Goal: Contribute content: Contribute content

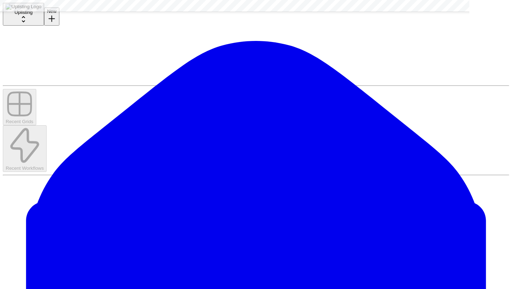
scroll to position [122, 0]
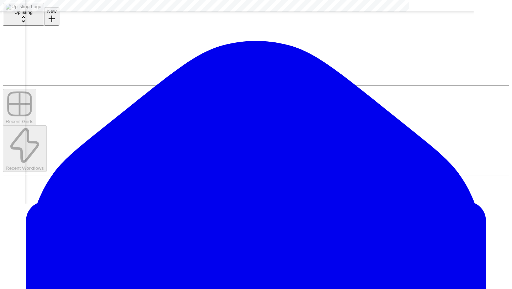
scroll to position [159, 740]
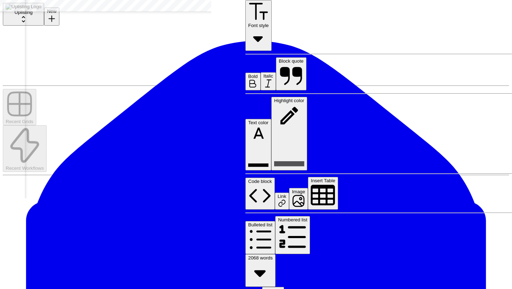
scroll to position [159, 0]
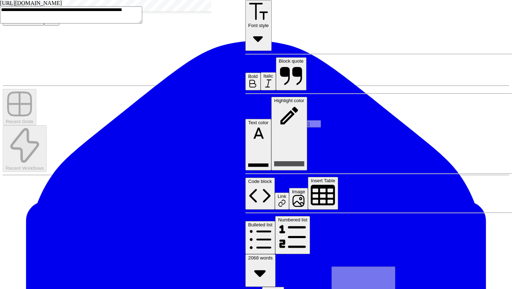
scroll to position [96, 0]
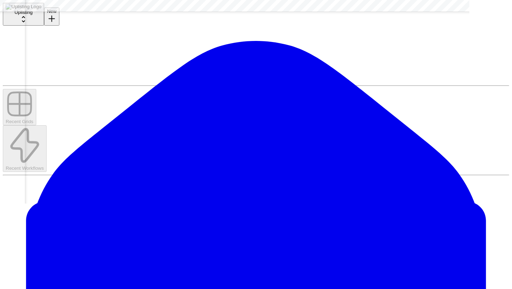
scroll to position [159, 748]
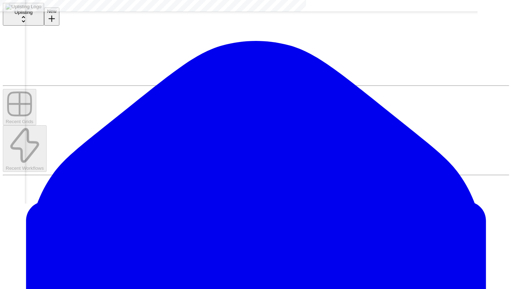
scroll to position [159, 740]
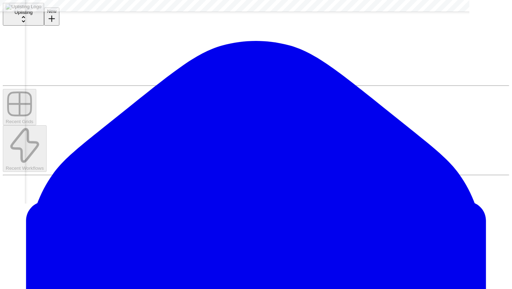
scroll to position [159, 0]
click at [137, 16] on textarea "**********" at bounding box center [68, 11] width 137 height 10
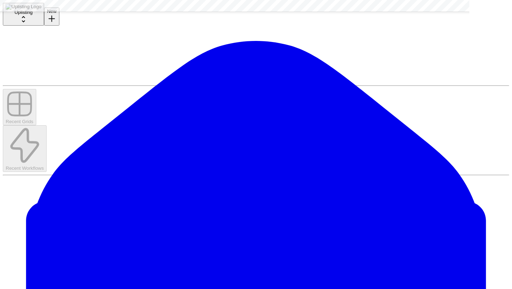
click at [96, 16] on textarea "**********" at bounding box center [57, 11] width 114 height 10
type textarea "**********"
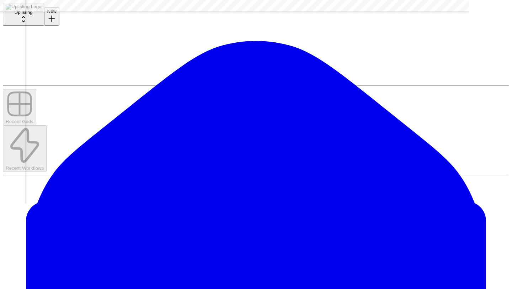
scroll to position [159, 0]
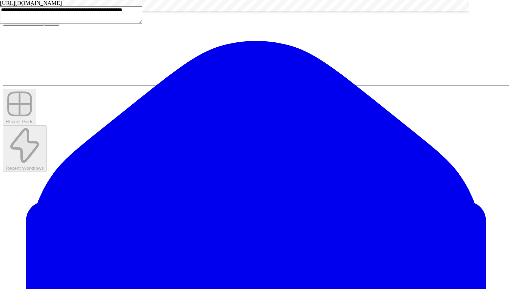
click at [142, 23] on textarea "**********" at bounding box center [71, 14] width 142 height 17
drag, startPoint x: 182, startPoint y: 184, endPoint x: 190, endPoint y: 186, distance: 8.5
click at [142, 23] on textarea "**********" at bounding box center [71, 14] width 142 height 17
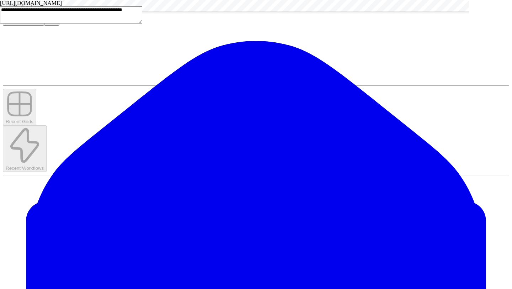
click at [142, 23] on textarea "**********" at bounding box center [71, 14] width 142 height 17
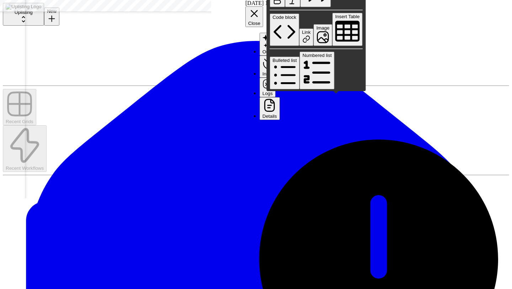
click at [283, 5] on icon "button" at bounding box center [278, 0] width 10 height 10
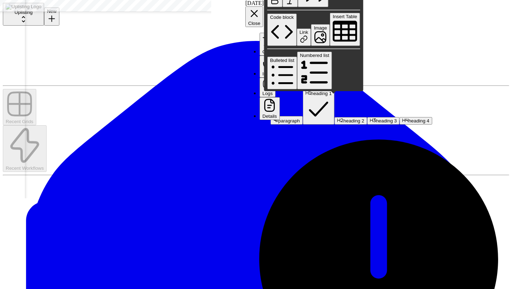
click at [288, 118] on span "paragraph" at bounding box center [290, 120] width 22 height 5
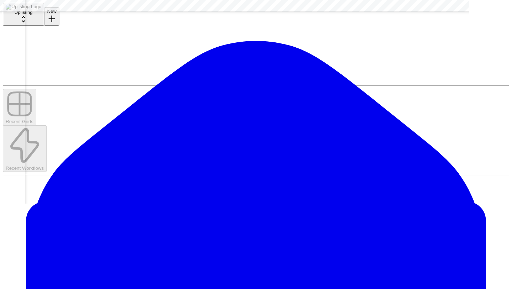
scroll to position [147, 513]
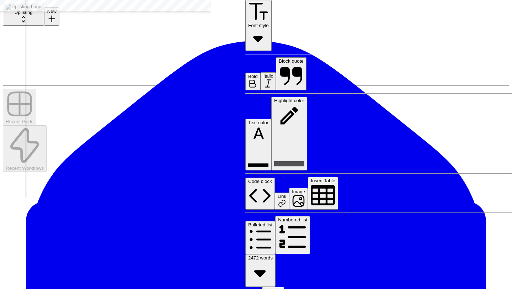
scroll to position [1, 0]
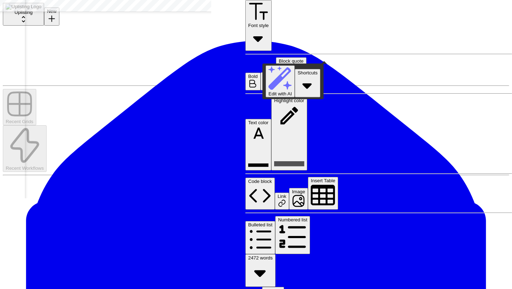
drag, startPoint x: 388, startPoint y: 54, endPoint x: 254, endPoint y: 36, distance: 135.5
copy h1 "**********"
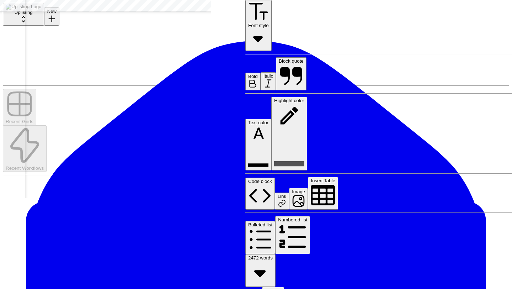
scroll to position [147, 512]
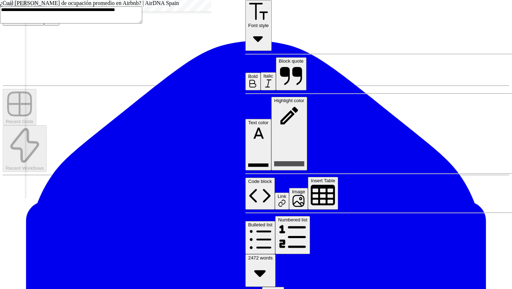
click at [135, 23] on textarea "**********" at bounding box center [71, 14] width 142 height 17
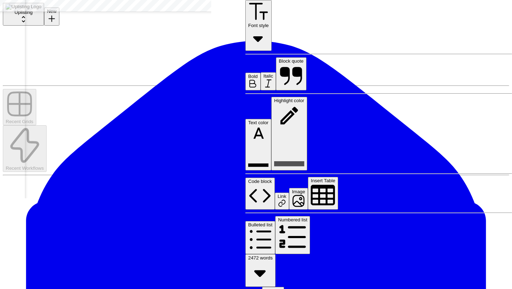
scroll to position [46, 0]
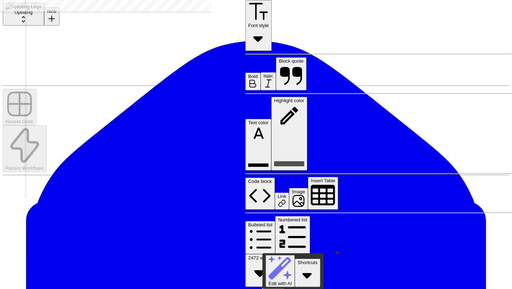
drag, startPoint x: 462, startPoint y: 247, endPoint x: 260, endPoint y: 32, distance: 295.3
copy div "**********"
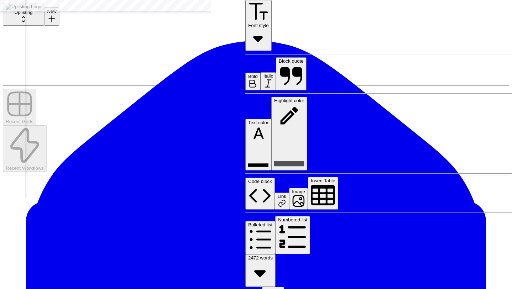
scroll to position [388, 0]
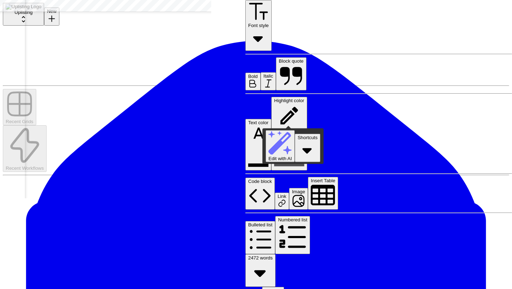
drag, startPoint x: 263, startPoint y: 121, endPoint x: 315, endPoint y: 122, distance: 51.6
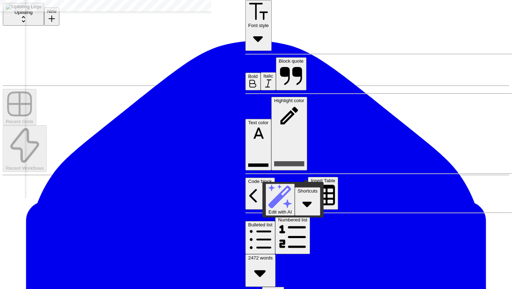
drag, startPoint x: 351, startPoint y: 178, endPoint x: 255, endPoint y: 49, distance: 160.2
copy div "**********"
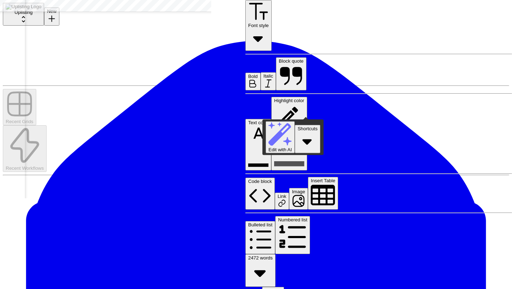
scroll to position [501, 0]
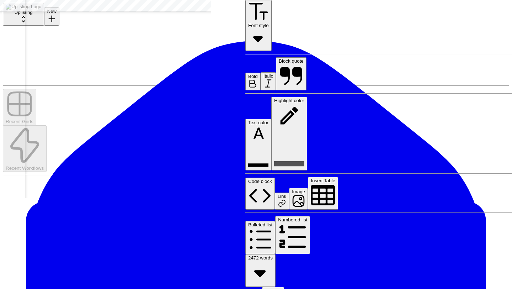
scroll to position [527, 0]
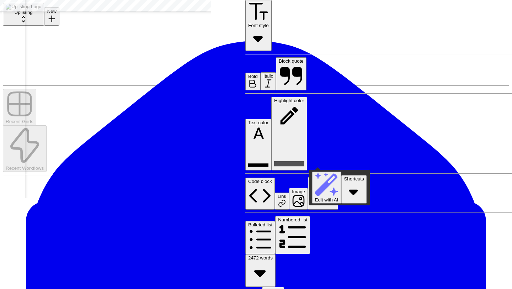
drag, startPoint x: 327, startPoint y: 163, endPoint x: 306, endPoint y: 163, distance: 21.4
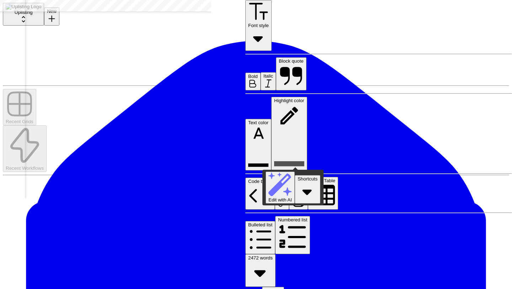
drag, startPoint x: 332, startPoint y: 163, endPoint x: 258, endPoint y: 109, distance: 91.6
copy div "**********"
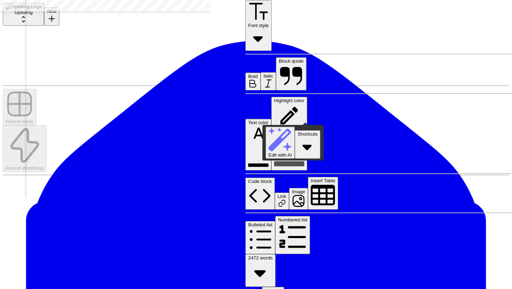
click at [257, 12] on button "Font style" at bounding box center [259, 25] width 26 height 51
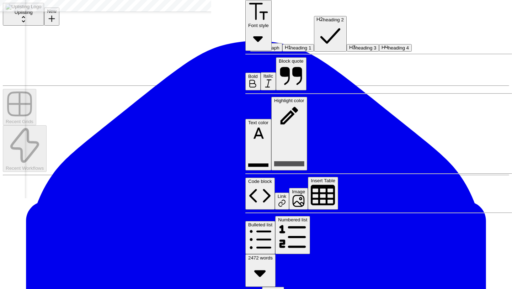
click at [323, 22] on span "heading 2" at bounding box center [333, 19] width 21 height 5
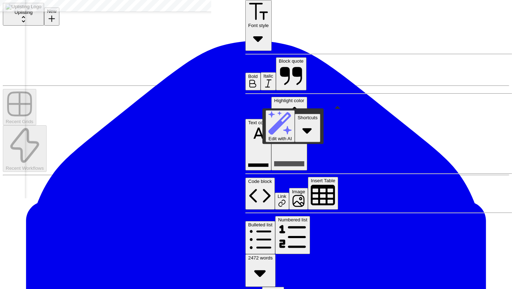
click at [261, 28] on icon "button" at bounding box center [258, 38] width 21 height 21
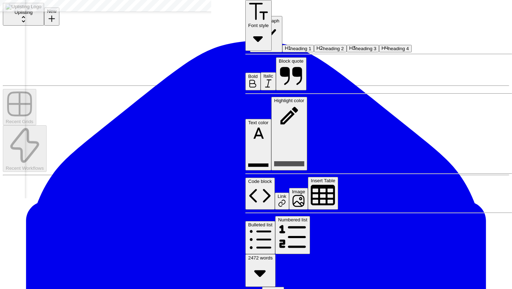
click at [323, 46] on span "heading 2" at bounding box center [333, 48] width 21 height 5
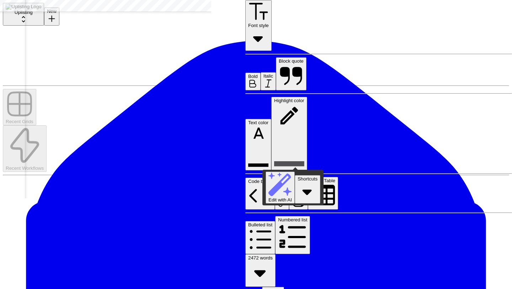
drag, startPoint x: 330, startPoint y: 163, endPoint x: 263, endPoint y: 104, distance: 89.1
copy div "**********"
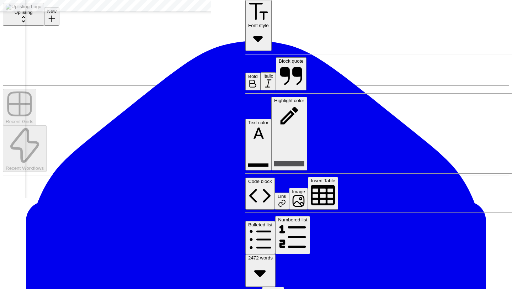
scroll to position [393, 0]
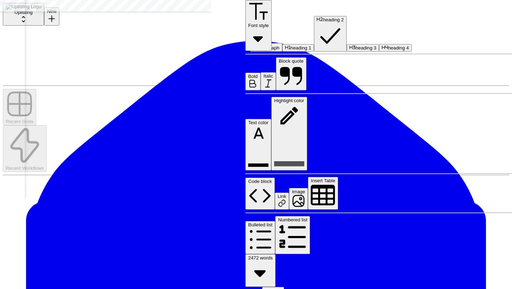
click at [254, 7] on icon "button" at bounding box center [258, 11] width 21 height 21
click at [356, 51] on span "heading 3" at bounding box center [366, 47] width 21 height 5
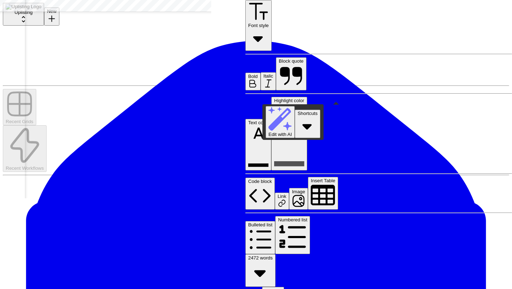
click at [253, 9] on icon "button" at bounding box center [258, 11] width 21 height 21
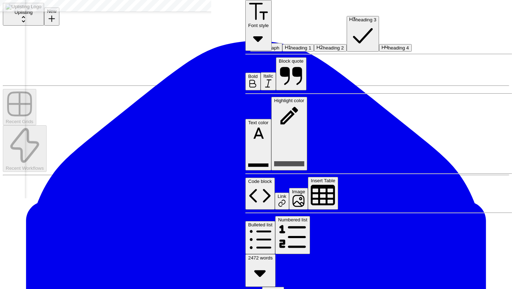
click at [323, 46] on span "heading 2" at bounding box center [333, 47] width 21 height 5
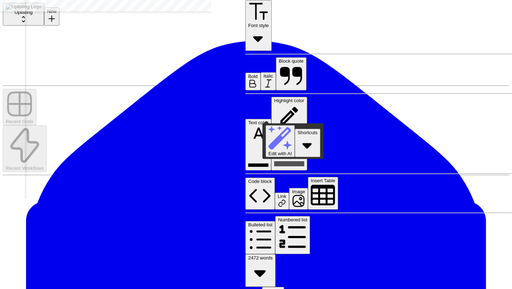
copy h2 "**********"
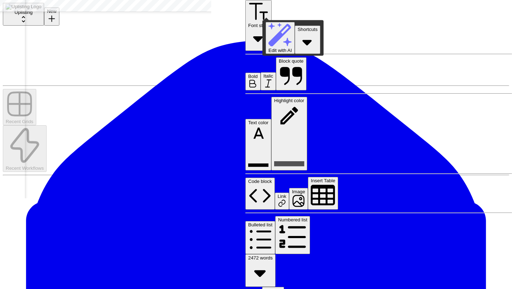
scroll to position [496, 0]
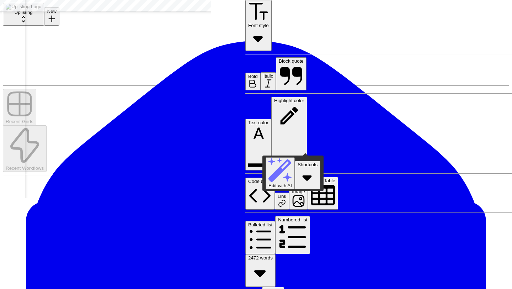
drag, startPoint x: 352, startPoint y: 146, endPoint x: 261, endPoint y: 135, distance: 92.2
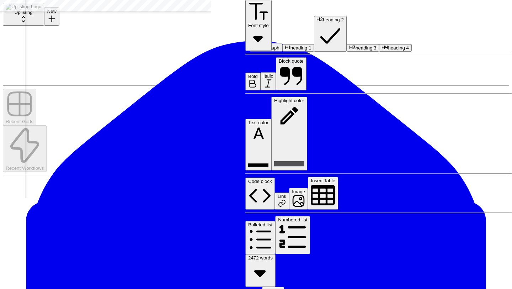
click at [261, 6] on button "Font style" at bounding box center [259, 25] width 26 height 51
click at [356, 51] on span "heading 3" at bounding box center [366, 47] width 21 height 5
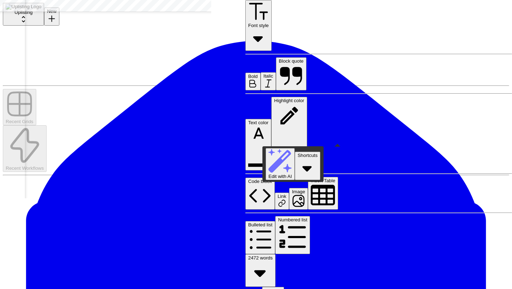
click at [257, 5] on button "Font style" at bounding box center [259, 25] width 26 height 51
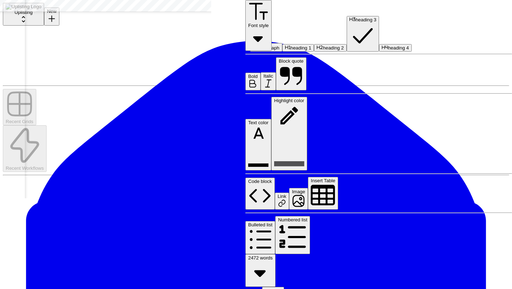
click at [323, 48] on span "heading 2" at bounding box center [333, 47] width 21 height 5
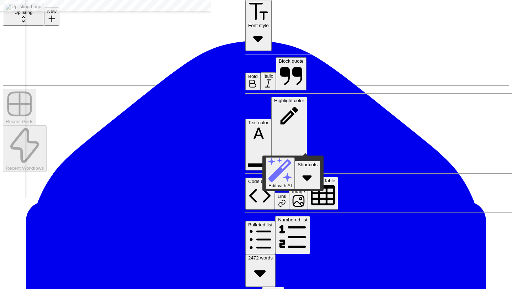
copy h3 "**********"
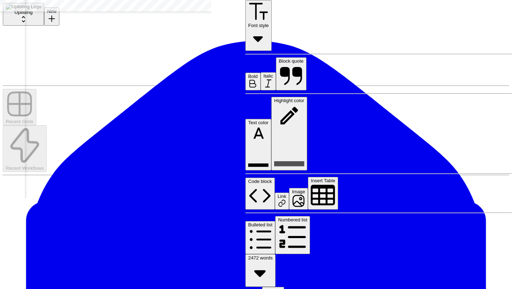
scroll to position [727, 0]
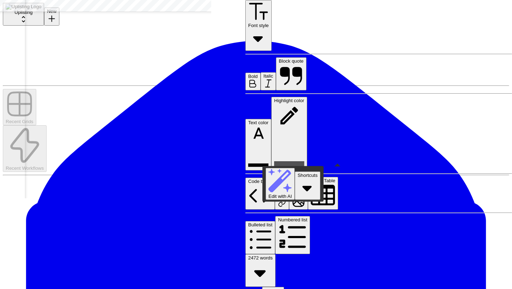
drag, startPoint x: 480, startPoint y: 160, endPoint x: 263, endPoint y: 93, distance: 227.7
copy div "**********"
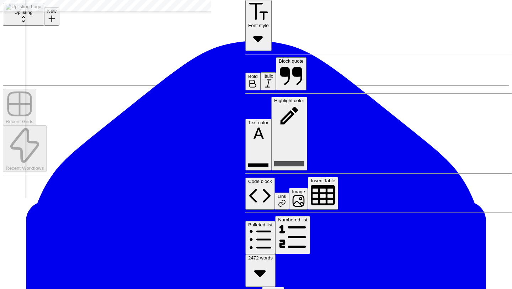
scroll to position [860, 0]
drag, startPoint x: 331, startPoint y: 251, endPoint x: 325, endPoint y: 251, distance: 6.1
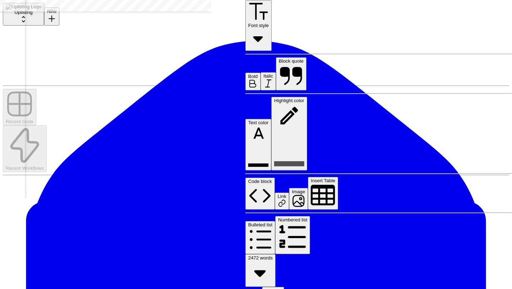
drag, startPoint x: 319, startPoint y: 258, endPoint x: 258, endPoint y: 51, distance: 215.4
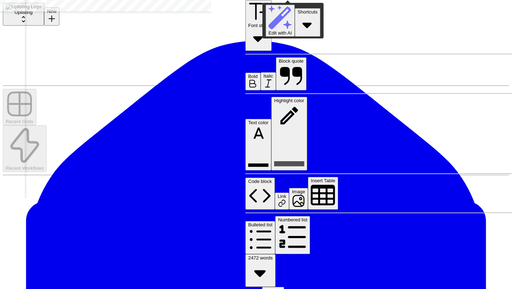
scroll to position [1157, 0]
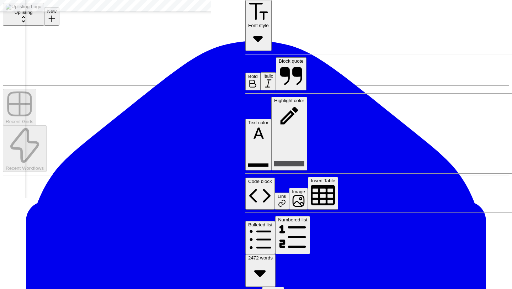
scroll to position [1119, 0]
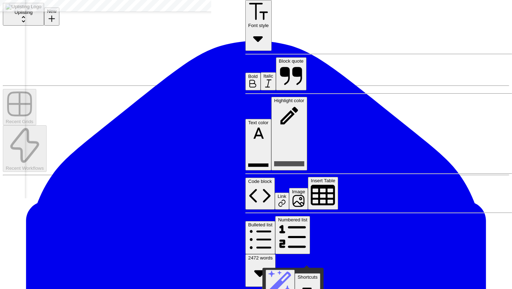
drag, startPoint x: 265, startPoint y: 25, endPoint x: 372, endPoint y: 260, distance: 258.2
copy div "**********"
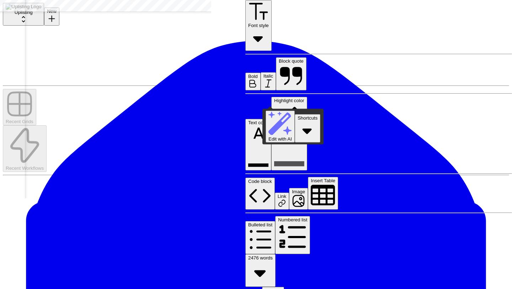
drag, startPoint x: 277, startPoint y: 102, endPoint x: 263, endPoint y: 105, distance: 14.2
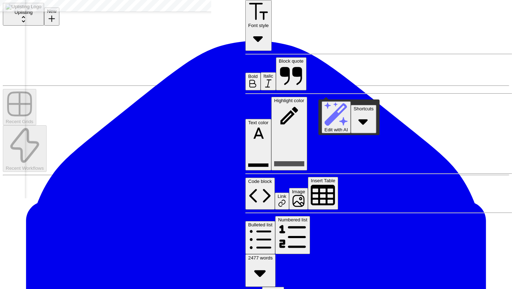
copy p "*****"
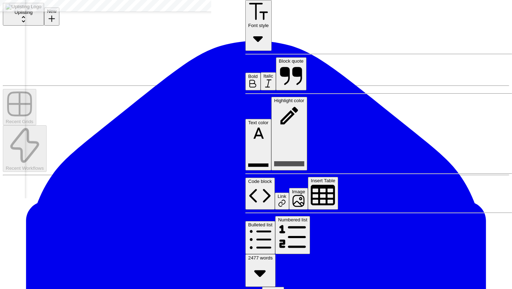
drag, startPoint x: 321, startPoint y: 94, endPoint x: 328, endPoint y: 94, distance: 7.8
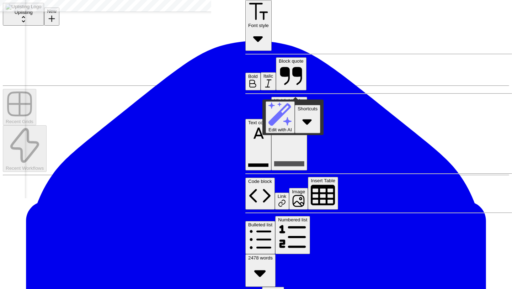
drag, startPoint x: 332, startPoint y: 93, endPoint x: 257, endPoint y: 79, distance: 76.9
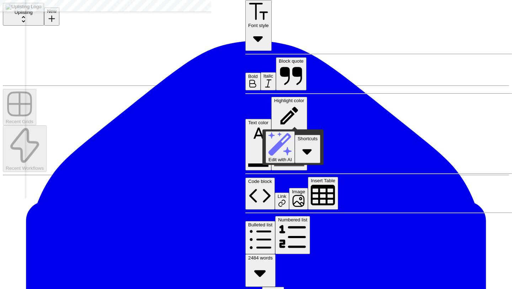
drag, startPoint x: 326, startPoint y: 121, endPoint x: 264, endPoint y: 109, distance: 63.4
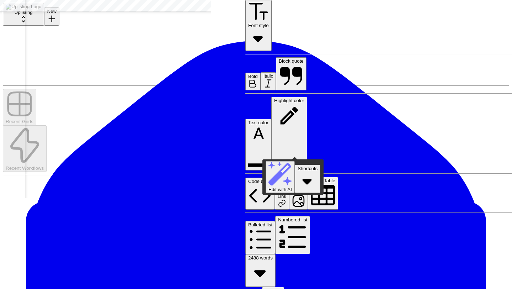
drag, startPoint x: 330, startPoint y: 152, endPoint x: 264, endPoint y: 140, distance: 66.9
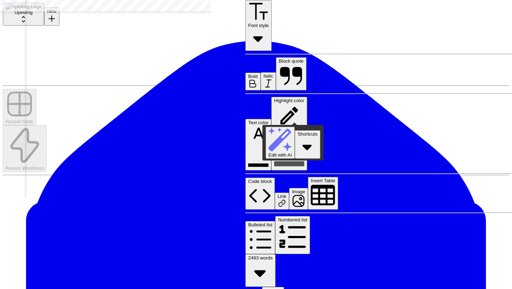
drag, startPoint x: 326, startPoint y: 118, endPoint x: 260, endPoint y: 106, distance: 66.7
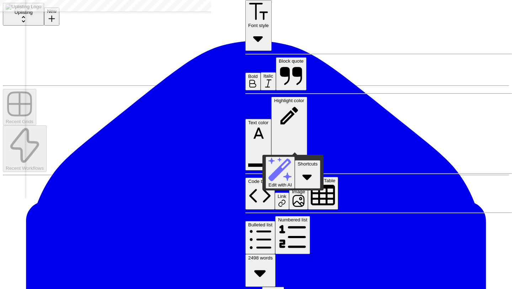
drag, startPoint x: 329, startPoint y: 148, endPoint x: 264, endPoint y: 136, distance: 65.8
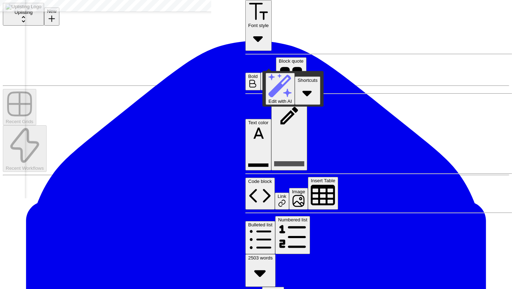
drag, startPoint x: 275, startPoint y: 65, endPoint x: 263, endPoint y: 65, distance: 12.5
drag, startPoint x: 275, startPoint y: 65, endPoint x: 263, endPoint y: 65, distance: 12.1
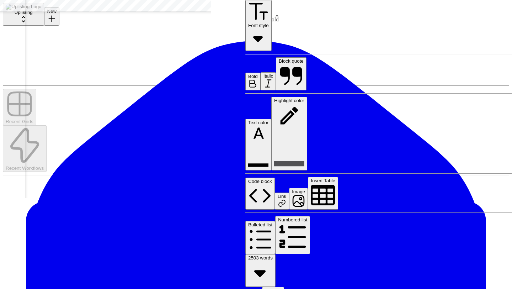
click at [258, 79] on icon "button" at bounding box center [253, 84] width 10 height 10
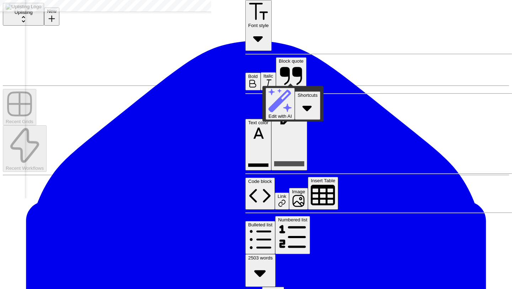
drag, startPoint x: 319, startPoint y: 80, endPoint x: 259, endPoint y: 81, distance: 59.4
click at [273, 79] on icon "button" at bounding box center [269, 84] width 10 height 10
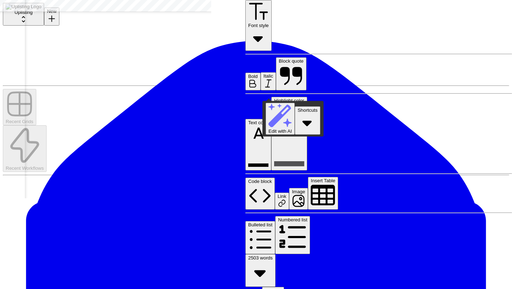
drag, startPoint x: 275, startPoint y: 94, endPoint x: 259, endPoint y: 94, distance: 16.7
click at [258, 79] on icon "button" at bounding box center [253, 84] width 10 height 10
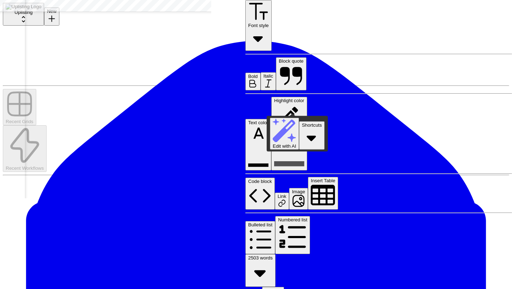
drag, startPoint x: 319, startPoint y: 110, endPoint x: 265, endPoint y: 110, distance: 54.5
drag, startPoint x: 263, startPoint y: 110, endPoint x: 319, endPoint y: 110, distance: 55.2
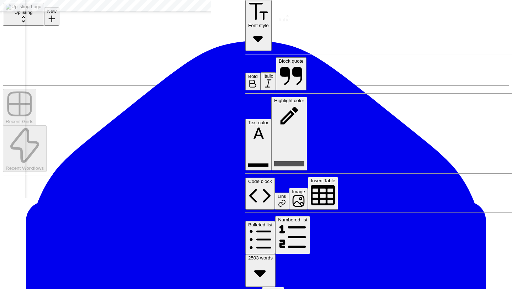
click at [273, 79] on icon "button" at bounding box center [269, 84] width 10 height 10
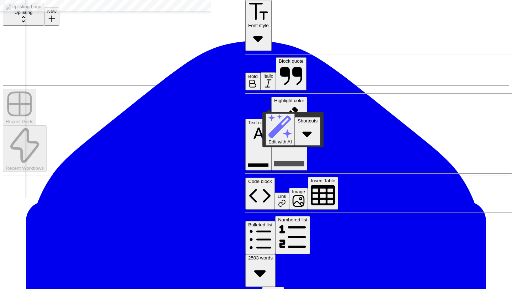
drag, startPoint x: 275, startPoint y: 105, endPoint x: 261, endPoint y: 105, distance: 14.6
click at [261, 73] on button "Bold" at bounding box center [253, 82] width 15 height 18
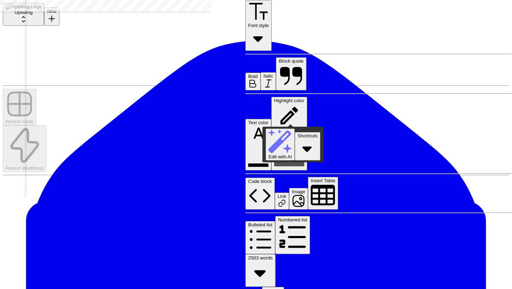
drag, startPoint x: 319, startPoint y: 122, endPoint x: 263, endPoint y: 121, distance: 55.9
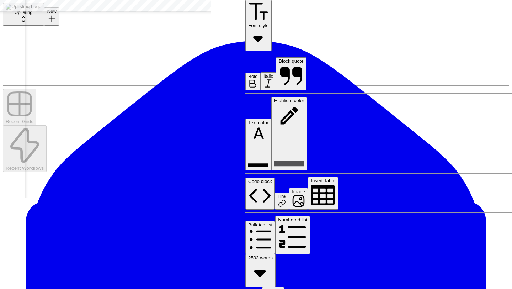
click at [273, 79] on icon "button" at bounding box center [269, 84] width 10 height 10
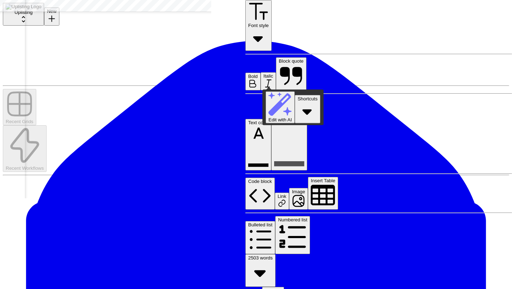
drag, startPoint x: 275, startPoint y: 84, endPoint x: 257, endPoint y: 84, distance: 18.5
click at [274, 13] on header "Font style Bold Italic Block quote Text color Highlight color Code block Link I…" at bounding box center [379, 166] width 267 height 332
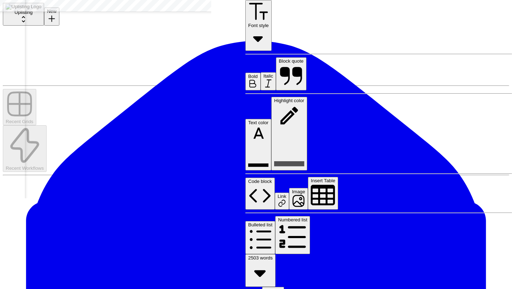
click at [261, 73] on button "Bold" at bounding box center [253, 82] width 15 height 18
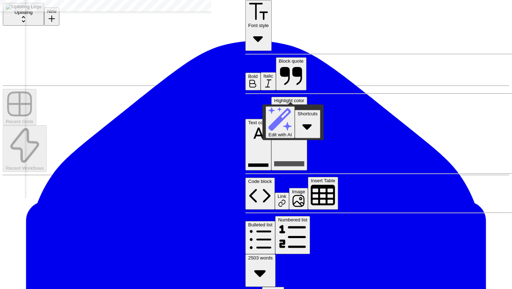
drag, startPoint x: 319, startPoint y: 99, endPoint x: 261, endPoint y: 99, distance: 57.7
click at [273, 79] on icon "button" at bounding box center [269, 84] width 10 height 10
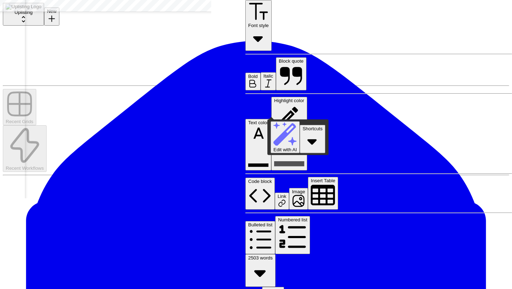
drag, startPoint x: 276, startPoint y: 115, endPoint x: 263, endPoint y: 114, distance: 13.2
click at [258, 79] on icon "button" at bounding box center [253, 84] width 10 height 10
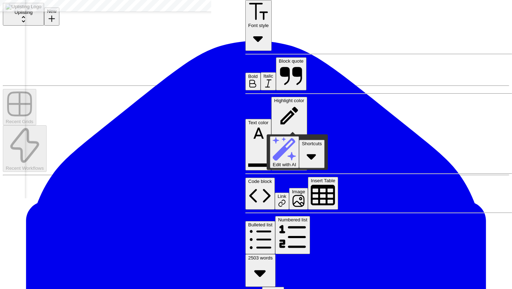
drag, startPoint x: 319, startPoint y: 130, endPoint x: 262, endPoint y: 127, distance: 57.3
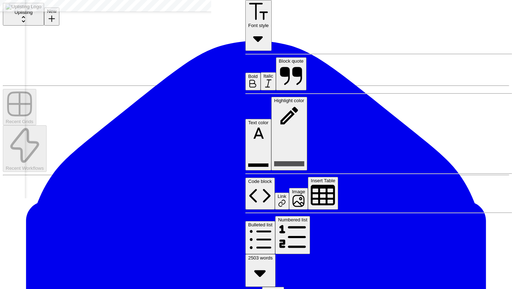
click at [273, 79] on icon "button" at bounding box center [269, 84] width 10 height 10
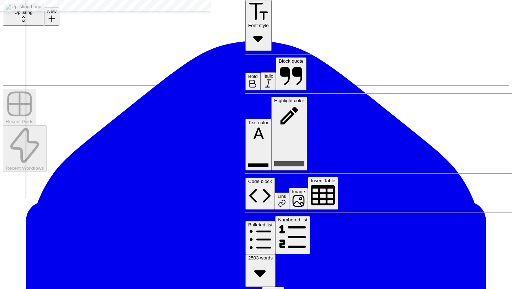
scroll to position [1274, 0]
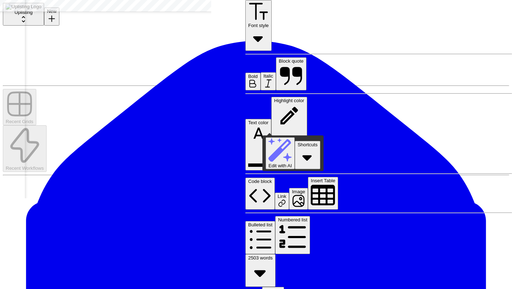
drag, startPoint x: 276, startPoint y: 131, endPoint x: 262, endPoint y: 128, distance: 14.2
click at [258, 79] on icon "button" at bounding box center [253, 84] width 10 height 10
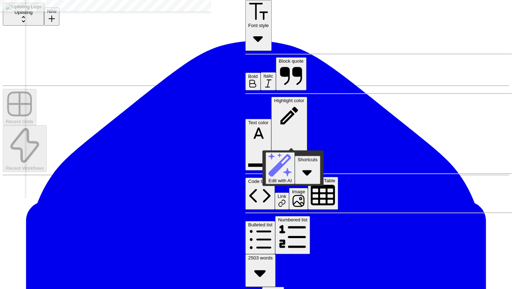
drag, startPoint x: 319, startPoint y: 145, endPoint x: 261, endPoint y: 143, distance: 58.1
click at [273, 79] on icon "button" at bounding box center [269, 84] width 10 height 10
drag, startPoint x: 330, startPoint y: 145, endPoint x: 263, endPoint y: 131, distance: 67.9
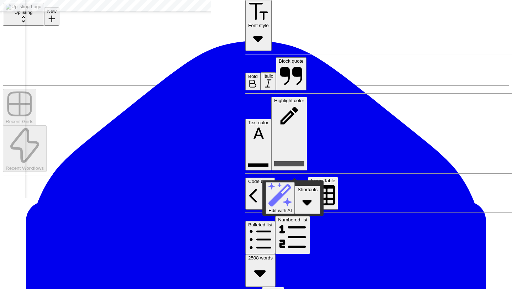
drag, startPoint x: 325, startPoint y: 171, endPoint x: 263, endPoint y: 157, distance: 64.2
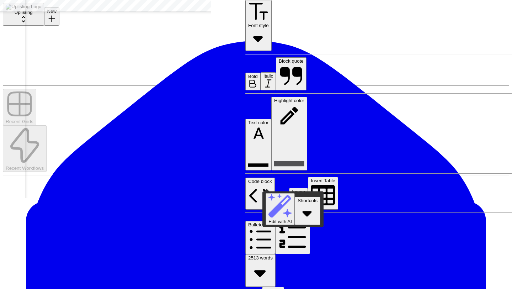
drag, startPoint x: 270, startPoint y: 185, endPoint x: 261, endPoint y: 185, distance: 9.3
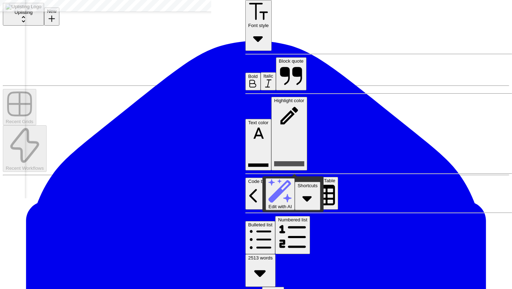
drag, startPoint x: 326, startPoint y: 169, endPoint x: 262, endPoint y: 155, distance: 64.9
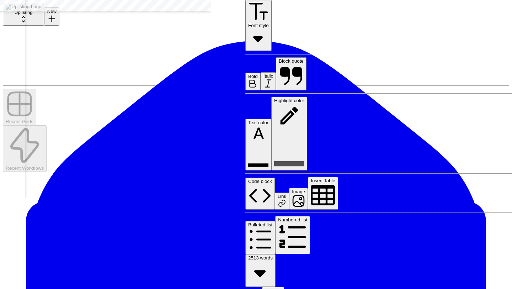
drag, startPoint x: 326, startPoint y: 199, endPoint x: 330, endPoint y: 199, distance: 4.3
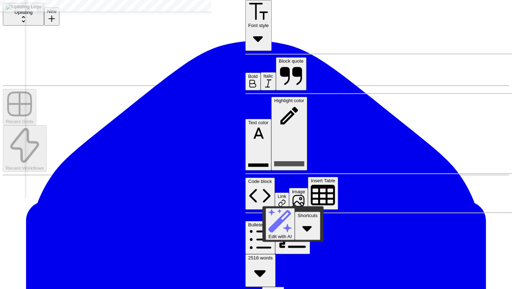
drag, startPoint x: 325, startPoint y: 199, endPoint x: 260, endPoint y: 184, distance: 67.2
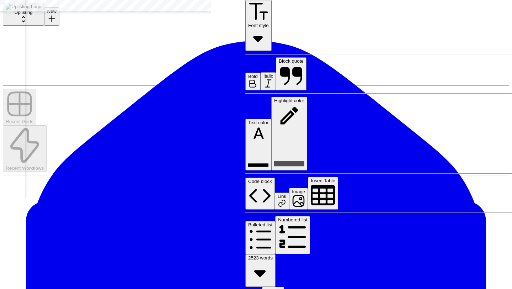
scroll to position [1343, 0]
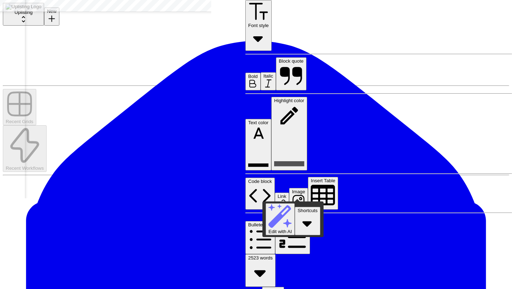
drag, startPoint x: 332, startPoint y: 194, endPoint x: 263, endPoint y: 181, distance: 71.0
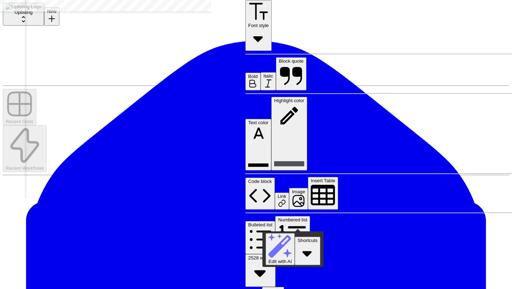
drag, startPoint x: 333, startPoint y: 226, endPoint x: 264, endPoint y: 212, distance: 70.4
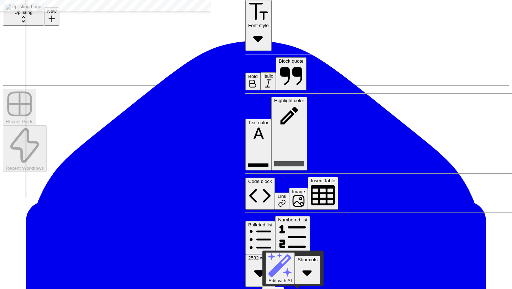
scroll to position [1125, 0]
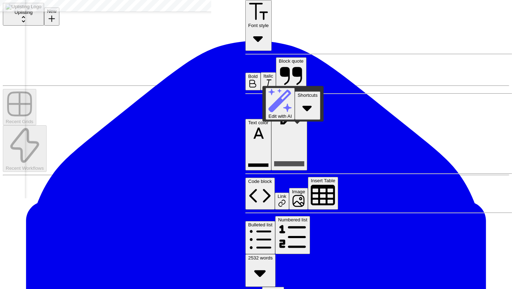
drag, startPoint x: 344, startPoint y: 254, endPoint x: 263, endPoint y: 130, distance: 148.2
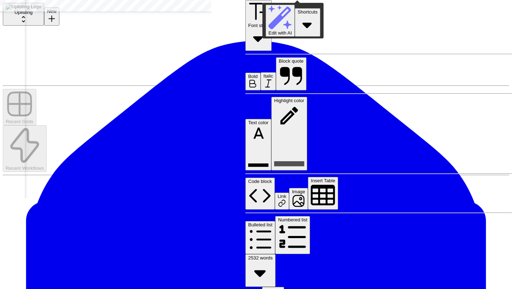
scroll to position [1706, 0]
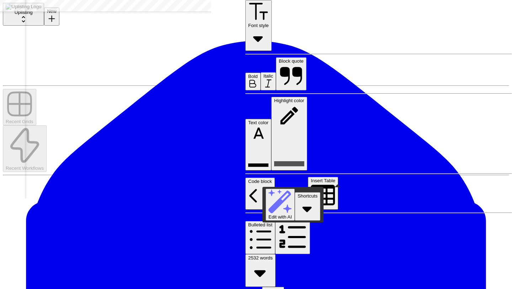
drag, startPoint x: 449, startPoint y: 182, endPoint x: 257, endPoint y: 121, distance: 202.3
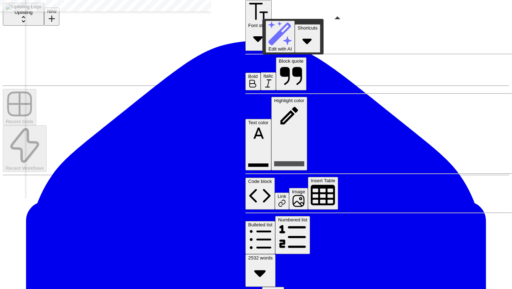
scroll to position [1877, 0]
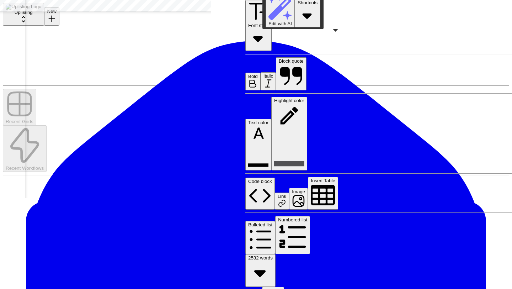
scroll to position [1814, 0]
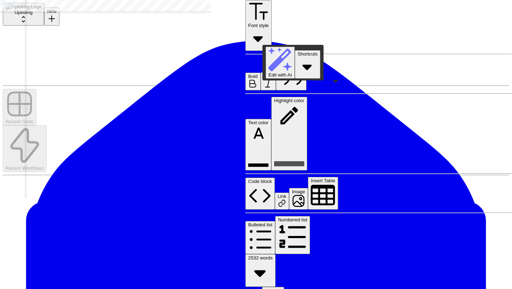
drag, startPoint x: 411, startPoint y: 180, endPoint x: 263, endPoint y: 88, distance: 174.1
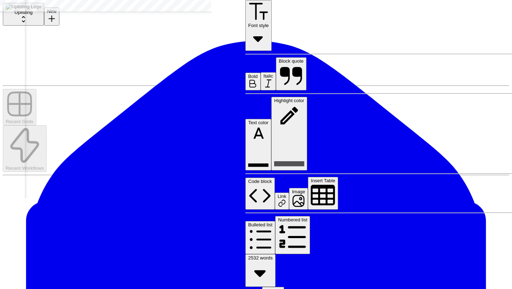
scroll to position [2016, 0]
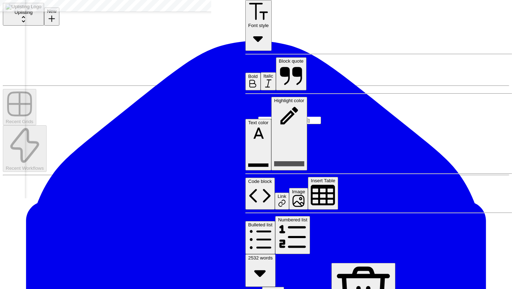
click at [362, 257] on link "Open in a new tab" at bounding box center [326, 293] width 137 height 72
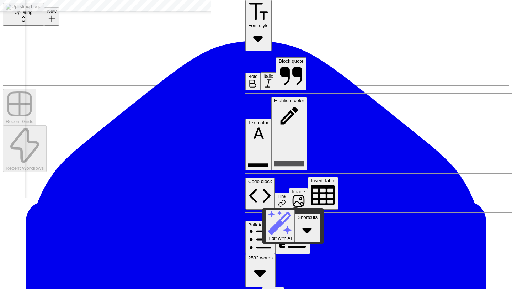
drag, startPoint x: 328, startPoint y: 201, endPoint x: 259, endPoint y: 202, distance: 69.8
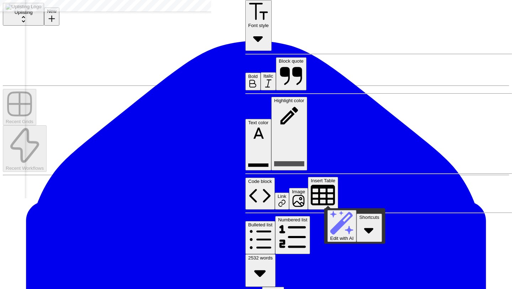
drag, startPoint x: 330, startPoint y: 202, endPoint x: 321, endPoint y: 202, distance: 8.9
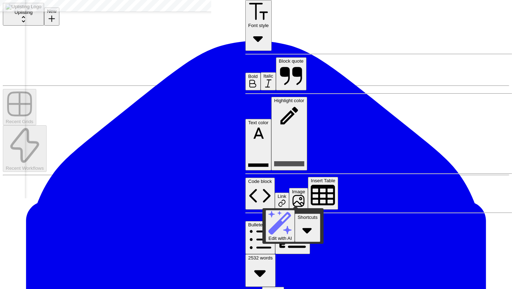
drag, startPoint x: 329, startPoint y: 202, endPoint x: 257, endPoint y: 201, distance: 72.6
drag, startPoint x: 329, startPoint y: 202, endPoint x: 259, endPoint y: 204, distance: 70.1
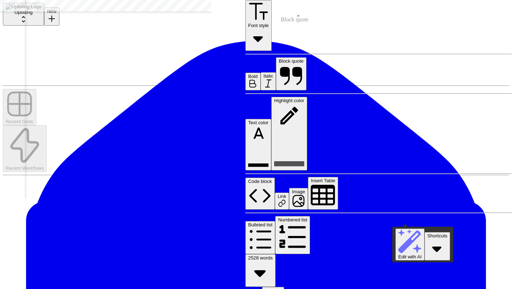
click at [273, 79] on icon "button" at bounding box center [269, 84] width 10 height 10
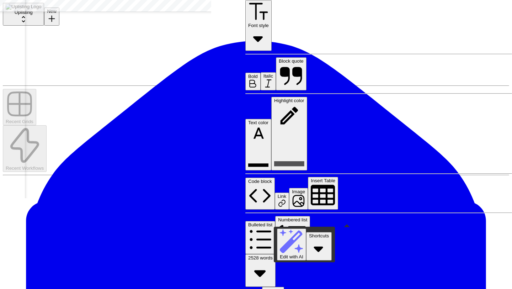
drag, startPoint x: 425, startPoint y: 221, endPoint x: 262, endPoint y: 119, distance: 191.7
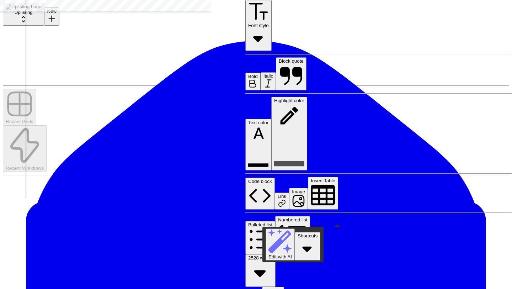
drag, startPoint x: 262, startPoint y: 120, endPoint x: 423, endPoint y: 223, distance: 191.1
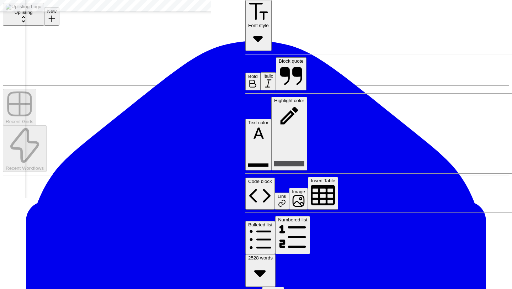
scroll to position [2329, 0]
drag, startPoint x: 327, startPoint y: 84, endPoint x: 322, endPoint y: 85, distance: 5.0
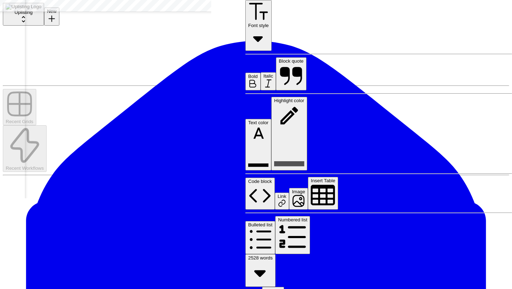
scroll to position [2301, 0]
drag, startPoint x: 401, startPoint y: 263, endPoint x: 262, endPoint y: 28, distance: 272.4
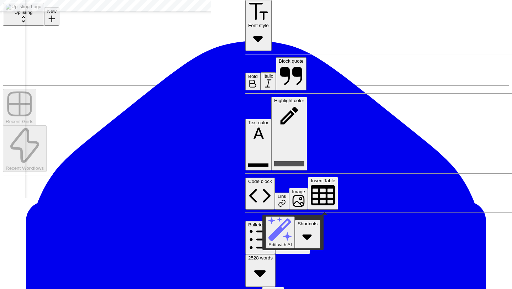
drag, startPoint x: 390, startPoint y: 210, endPoint x: 258, endPoint y: 46, distance: 210.9
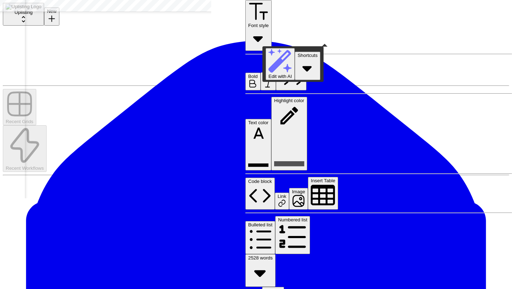
scroll to position [2763, 0]
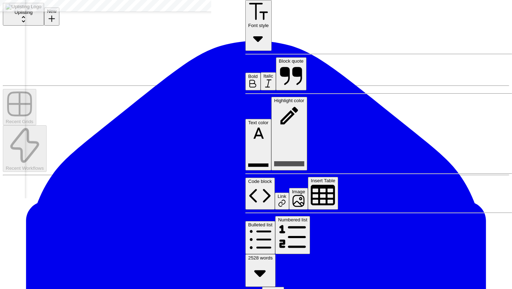
scroll to position [3295, 0]
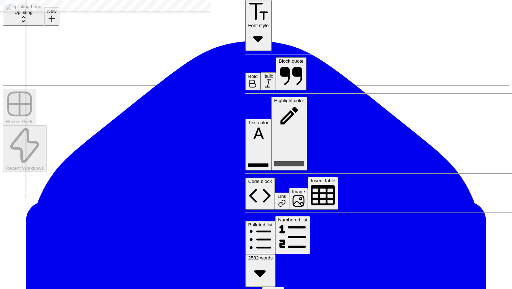
scroll to position [3111, 0]
click at [365, 156] on icon at bounding box center [326, 224] width 137 height 137
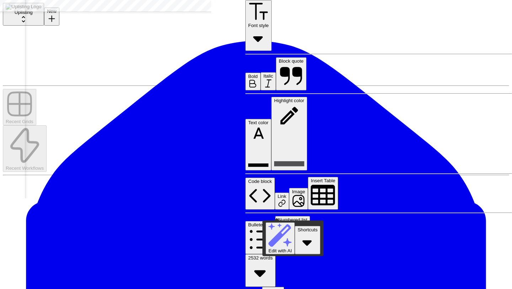
drag, startPoint x: 295, startPoint y: 215, endPoint x: 258, endPoint y: 79, distance: 140.9
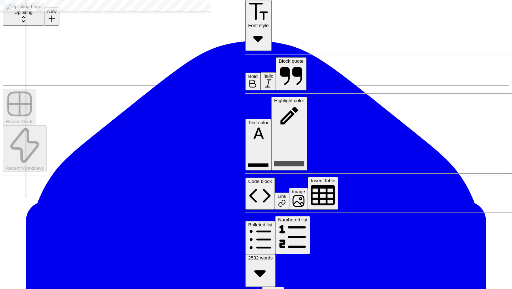
scroll to position [3048, 0]
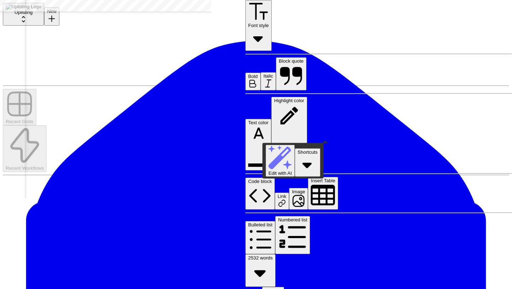
click at [260, 11] on button "Font style" at bounding box center [259, 25] width 26 height 51
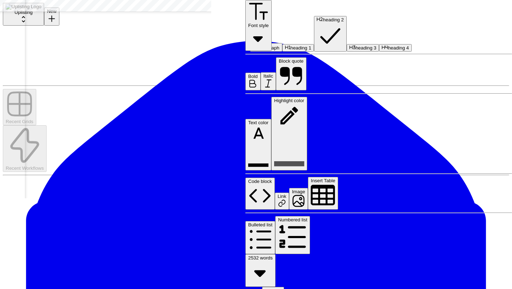
click at [356, 51] on span "heading 3" at bounding box center [366, 47] width 21 height 5
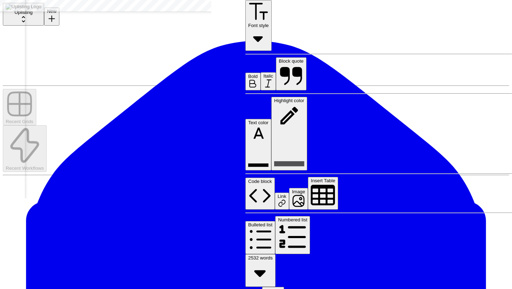
scroll to position [3060, 0]
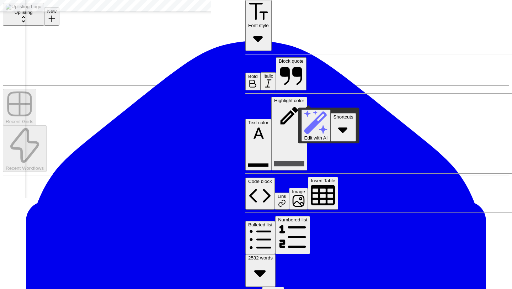
click at [276, 72] on button "Italic" at bounding box center [268, 81] width 15 height 18
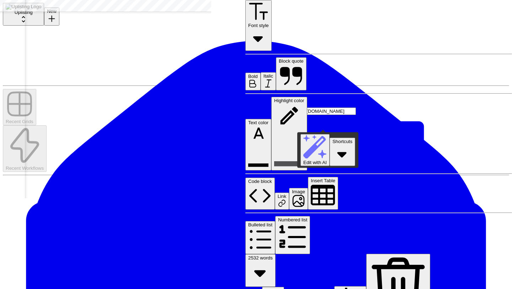
drag, startPoint x: 349, startPoint y: 126, endPoint x: 299, endPoint y: 125, distance: 50.2
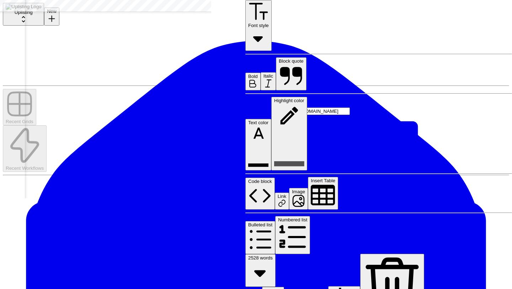
click at [393, 116] on icon at bounding box center [355, 183] width 137 height 137
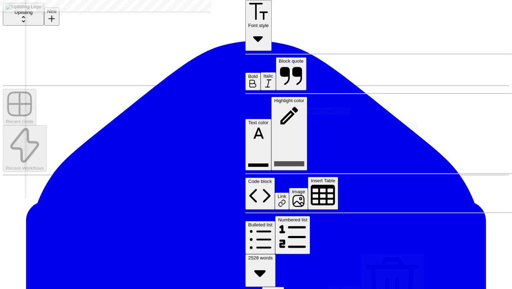
click at [286, 199] on icon "button" at bounding box center [282, 203] width 9 height 9
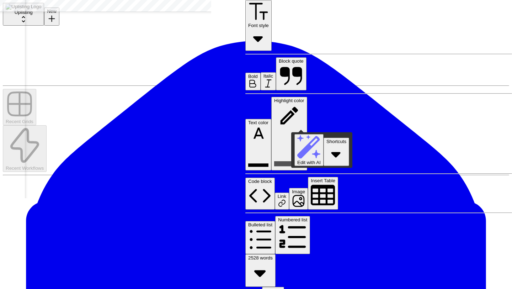
drag, startPoint x: 311, startPoint y: 126, endPoint x: 291, endPoint y: 127, distance: 19.6
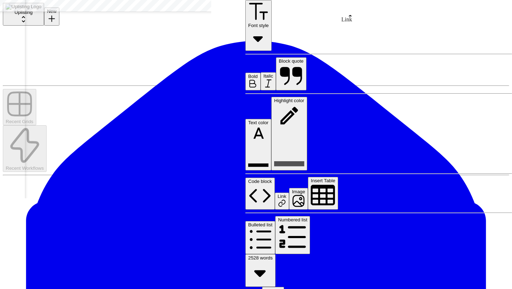
click at [286, 194] on span "Link" at bounding box center [282, 196] width 9 height 5
click at [308, 44] on input "Link" at bounding box center [324, 39] width 63 height 7
paste input "[URL][DOMAIN_NAME][DOMAIN_NAME]"
type input "[URL][DOMAIN_NAME][DOMAIN_NAME]"
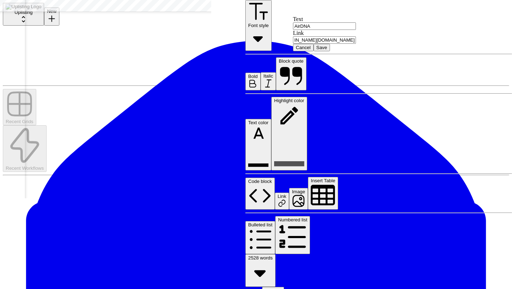
click at [330, 51] on button "Save" at bounding box center [322, 47] width 16 height 7
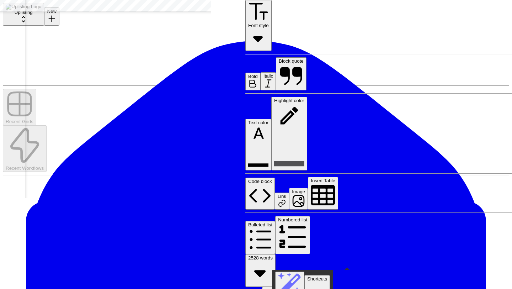
scroll to position [2819, 0]
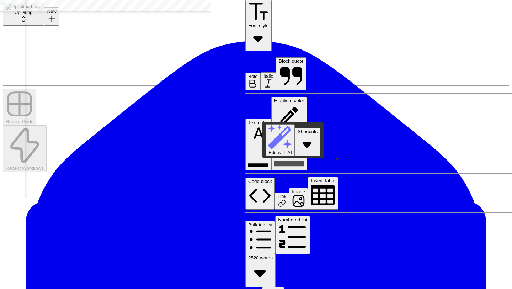
drag, startPoint x: 486, startPoint y: 253, endPoint x: 263, endPoint y: 167, distance: 239.2
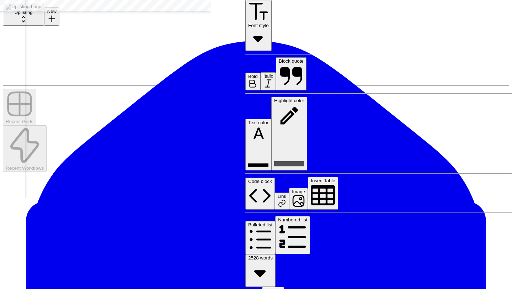
scroll to position [2943, 0]
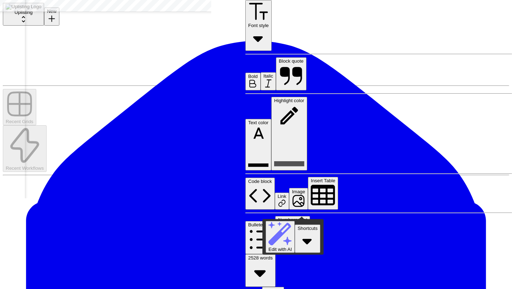
drag, startPoint x: 346, startPoint y: 214, endPoint x: 262, endPoint y: 47, distance: 186.7
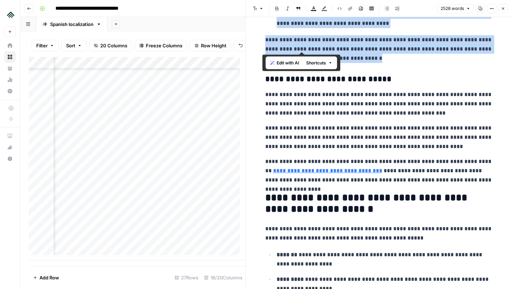
scroll to position [3123, 0]
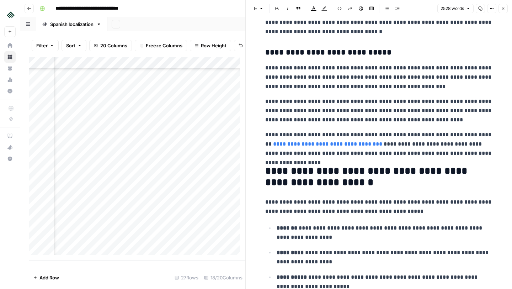
click at [401, 120] on p "**********" at bounding box center [379, 111] width 228 height 28
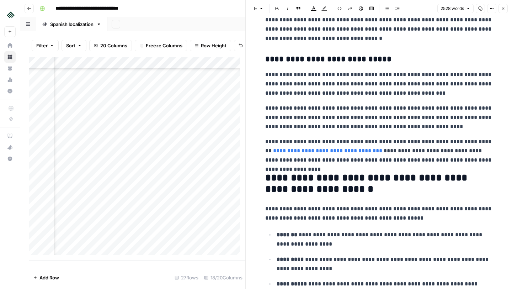
scroll to position [3115, 0]
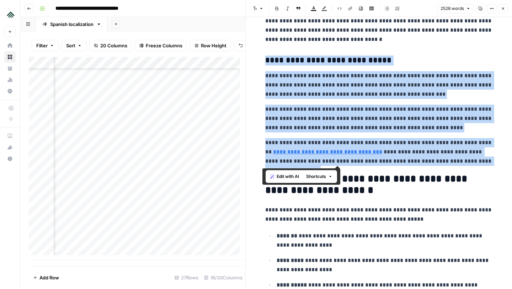
drag, startPoint x: 487, startPoint y: 162, endPoint x: 258, endPoint y: 61, distance: 250.0
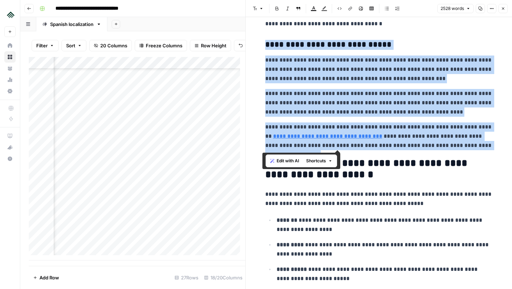
click at [414, 177] on h2 "**********" at bounding box center [379, 169] width 228 height 23
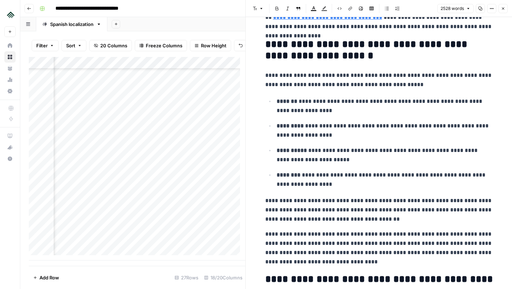
scroll to position [3248, 0]
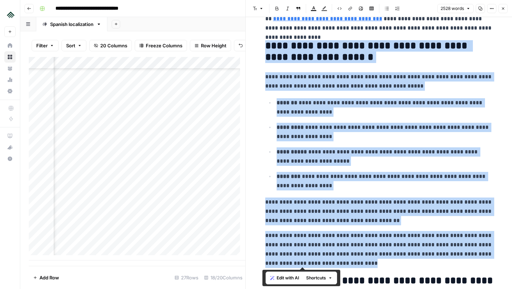
drag, startPoint x: 344, startPoint y: 264, endPoint x: 265, endPoint y: 46, distance: 232.1
copy div "**********"
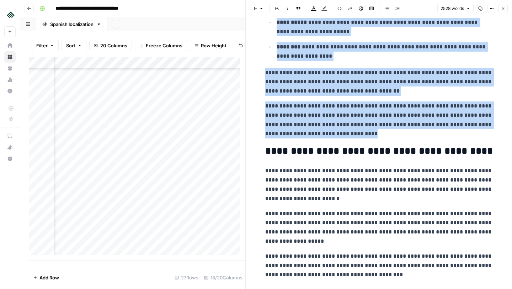
click at [377, 177] on p "**********" at bounding box center [379, 184] width 228 height 37
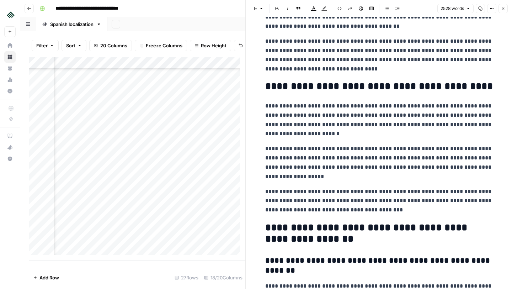
scroll to position [3444, 0]
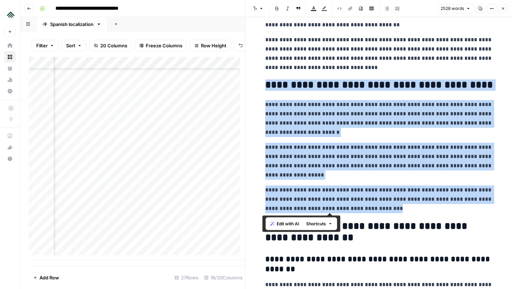
drag, startPoint x: 398, startPoint y: 210, endPoint x: 265, endPoint y: 87, distance: 181.3
copy div "**********"
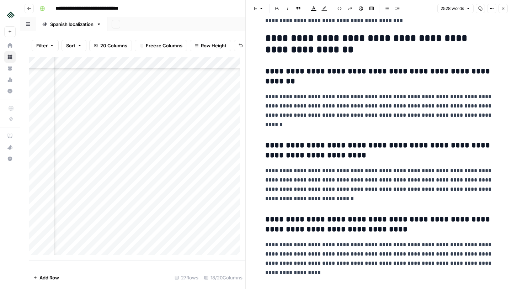
scroll to position [3632, 0]
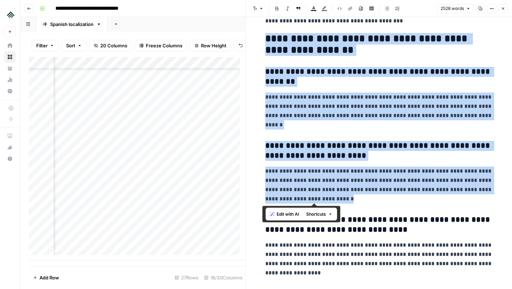
drag, startPoint x: 375, startPoint y: 196, endPoint x: 264, endPoint y: 40, distance: 191.1
copy div "**********"
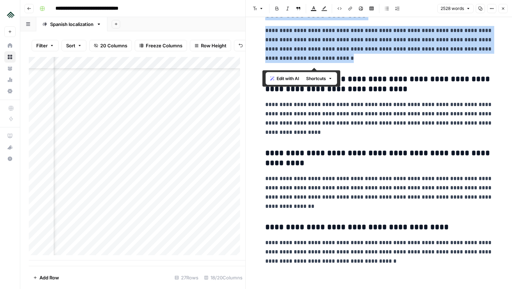
scroll to position [3775, 0]
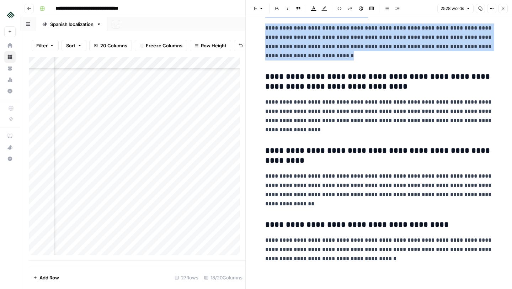
click at [354, 260] on p "**********" at bounding box center [379, 250] width 228 height 28
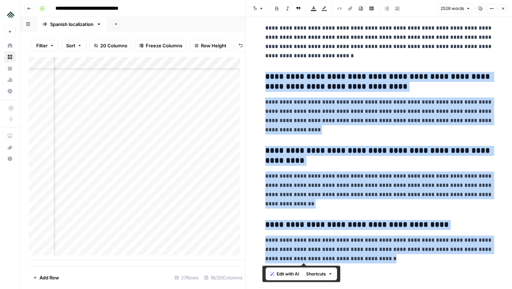
drag, startPoint x: 352, startPoint y: 259, endPoint x: 263, endPoint y: 80, distance: 200.2
copy div "**********"
click at [383, 128] on p "**********" at bounding box center [379, 116] width 228 height 37
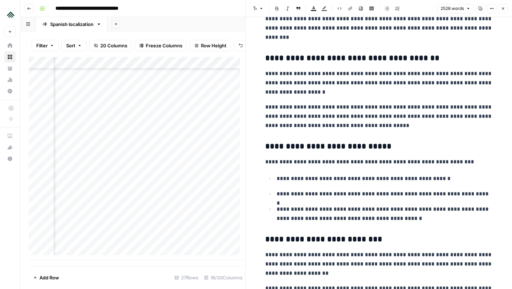
scroll to position [2187, 0]
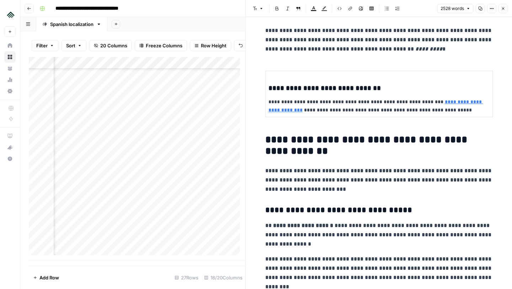
click at [503, 11] on button "Close" at bounding box center [503, 8] width 9 height 9
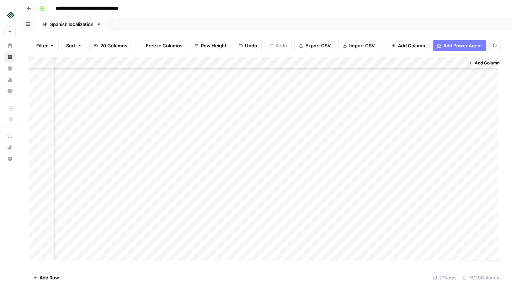
scroll to position [147, 748]
